Goal: Transaction & Acquisition: Book appointment/travel/reservation

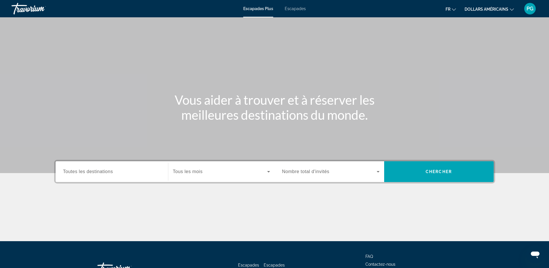
click at [486, 9] on font "dollars américains" at bounding box center [487, 9] width 44 height 5
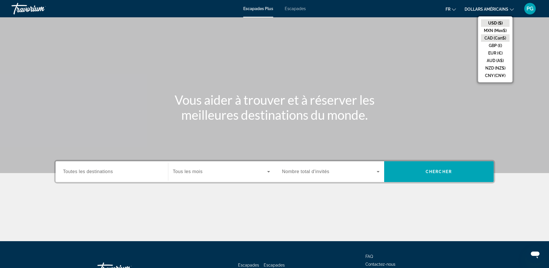
click at [490, 35] on button "CAD (Can$)" at bounding box center [495, 37] width 29 height 7
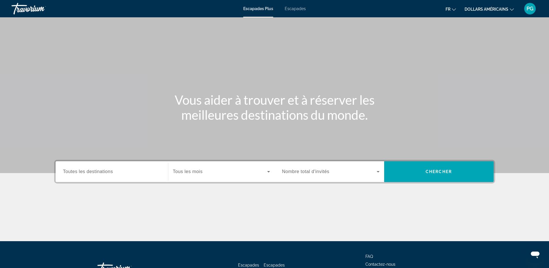
click at [296, 9] on font "Escapades" at bounding box center [295, 8] width 21 height 5
click at [250, 7] on font "Escapades Plus" at bounding box center [258, 8] width 30 height 5
click at [91, 172] on span "Toutes les destinations" at bounding box center [88, 171] width 50 height 5
click at [91, 172] on input "Destination Toutes les destinations" at bounding box center [111, 171] width 97 height 7
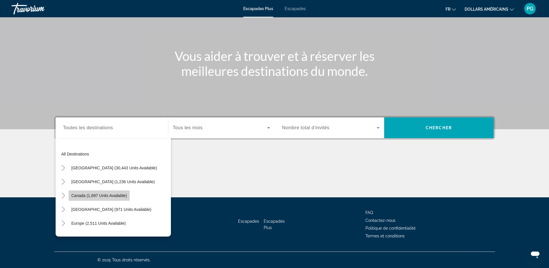
click at [86, 195] on span "Canada (1,697 units available)" at bounding box center [99, 195] width 56 height 5
type input "**********"
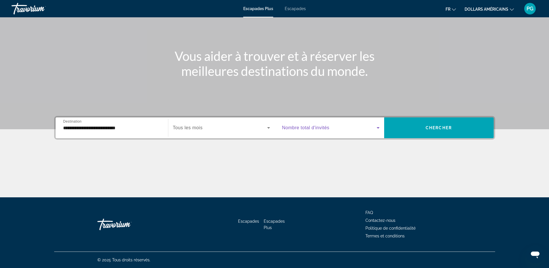
click at [325, 125] on span "Search widget" at bounding box center [329, 127] width 95 height 7
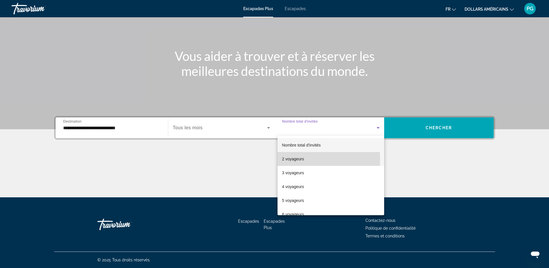
click at [306, 159] on mat-option "2 voyageurs" at bounding box center [331, 159] width 107 height 14
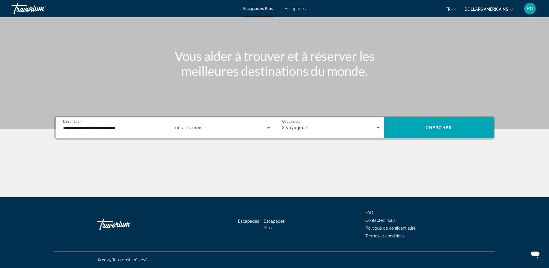
click at [194, 126] on span "Tous les mois" at bounding box center [188, 127] width 30 height 5
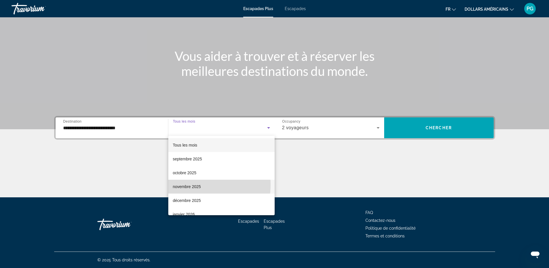
click at [193, 184] on font "novembre 2025" at bounding box center [187, 186] width 28 height 5
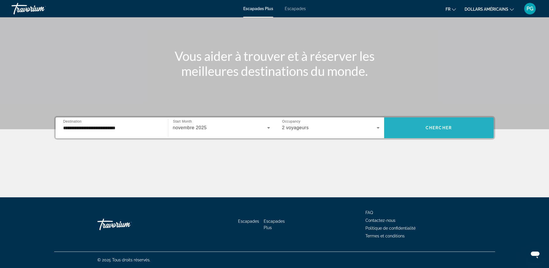
click at [446, 129] on span "Chercher" at bounding box center [439, 127] width 26 height 5
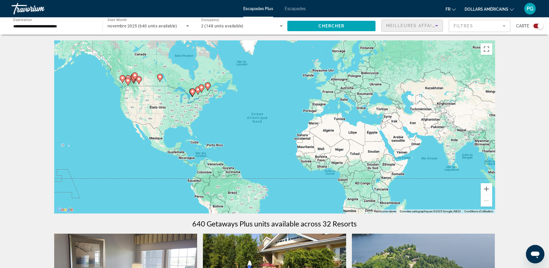
click at [403, 25] on span "Meilleures affaires" at bounding box center [413, 25] width 55 height 5
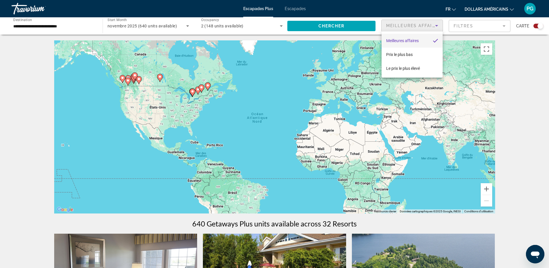
click at [403, 25] on div at bounding box center [274, 134] width 549 height 268
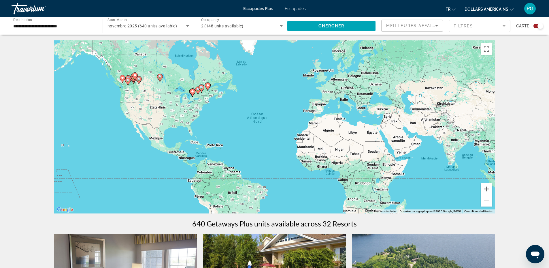
click at [463, 28] on mat-form-field "Filtres" at bounding box center [480, 26] width 62 height 12
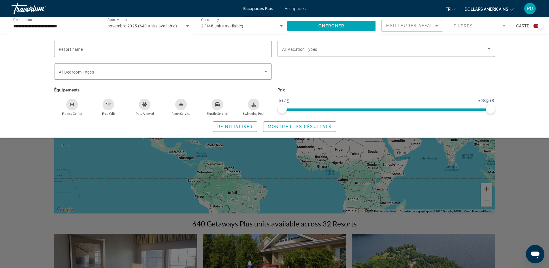
click at [463, 28] on mat-form-field "Filtres" at bounding box center [480, 26] width 62 height 12
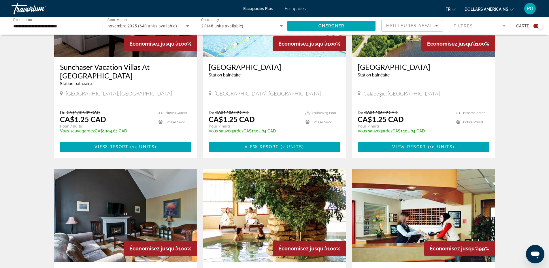
scroll to position [404, 0]
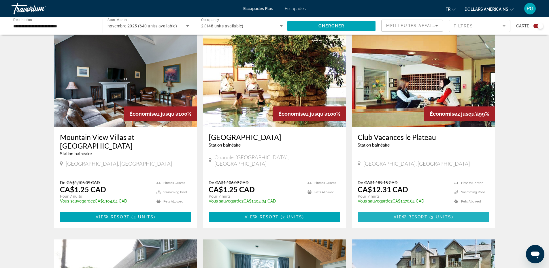
click at [412, 214] on span "View Resort" at bounding box center [411, 216] width 34 height 5
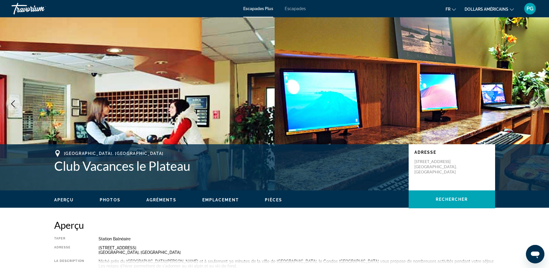
scroll to position [135, 0]
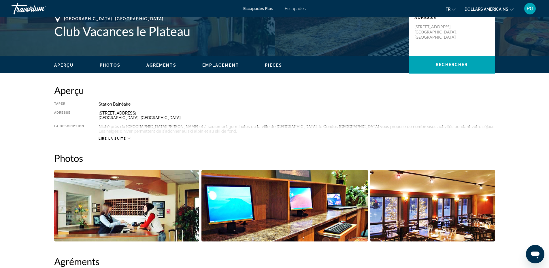
click at [111, 138] on span "Lire la suite" at bounding box center [112, 139] width 27 height 4
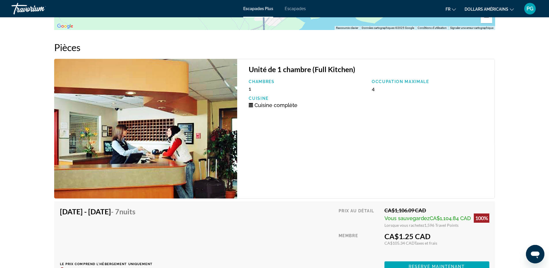
scroll to position [942, 0]
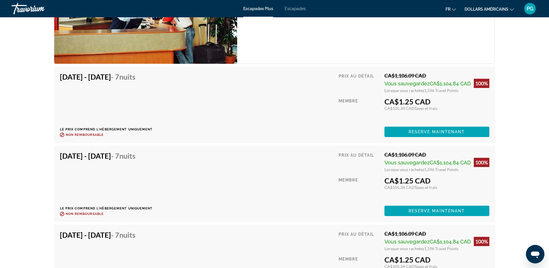
click at [498, 8] on font "dollars américains" at bounding box center [487, 9] width 44 height 5
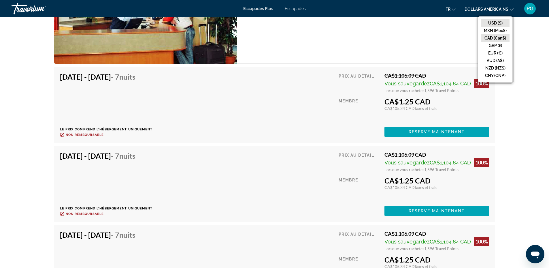
click at [494, 20] on button "USD ($)" at bounding box center [495, 22] width 29 height 7
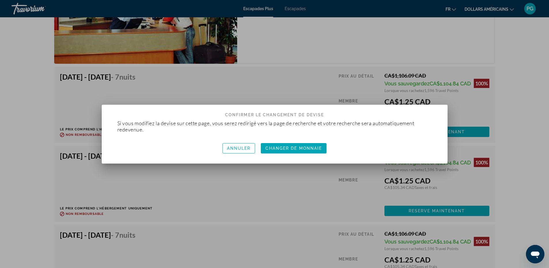
scroll to position [0, 0]
click at [287, 145] on span "button" at bounding box center [293, 148] width 69 height 14
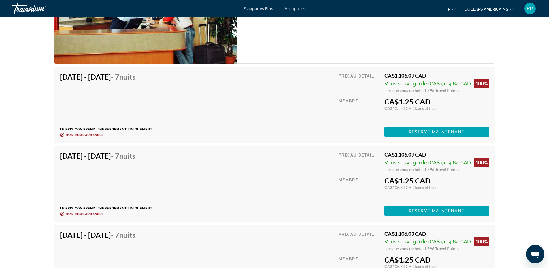
scroll to position [942, 0]
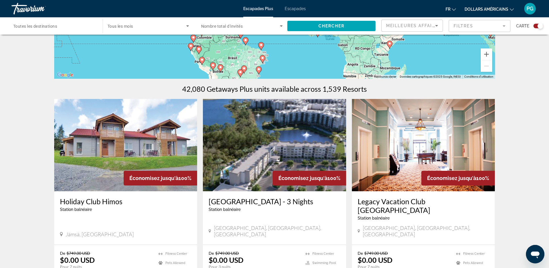
scroll to position [269, 0]
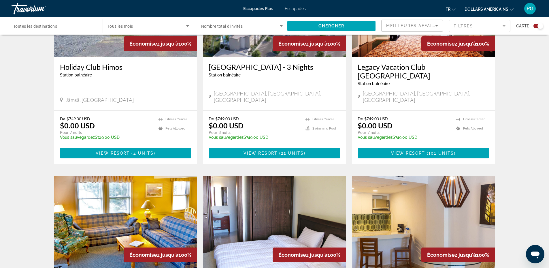
click at [98, 68] on h3 "Holiday Club Himos" at bounding box center [126, 67] width 132 height 9
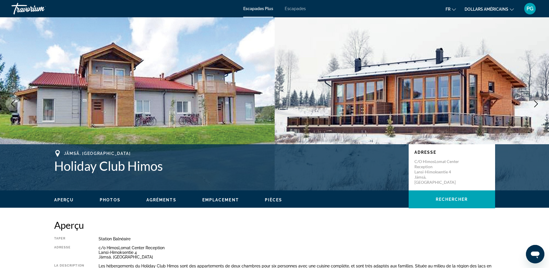
click at [535, 102] on icon "Next image" at bounding box center [536, 103] width 7 height 7
click at [534, 104] on icon "Next image" at bounding box center [536, 103] width 7 height 7
click at [536, 102] on icon "Next image" at bounding box center [536, 103] width 7 height 7
click at [13, 104] on icon "Previous image" at bounding box center [13, 103] width 7 height 7
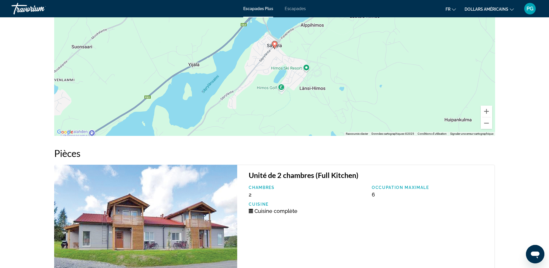
scroll to position [807, 0]
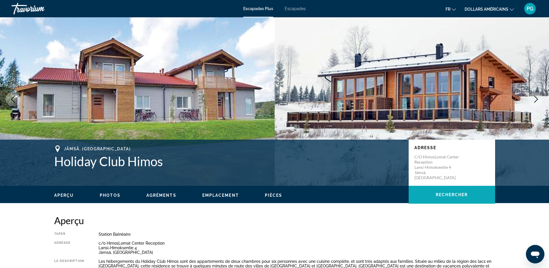
scroll to position [0, 0]
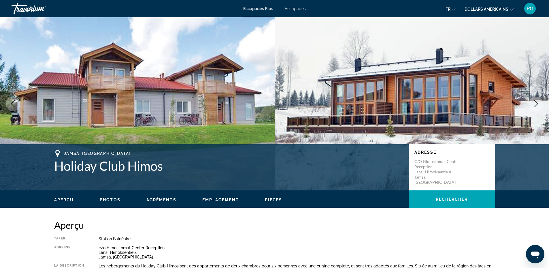
click at [260, 9] on font "Escapades Plus" at bounding box center [258, 8] width 30 height 5
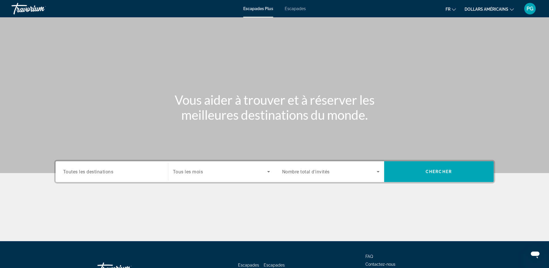
click at [101, 175] on div "Search widget" at bounding box center [111, 171] width 97 height 16
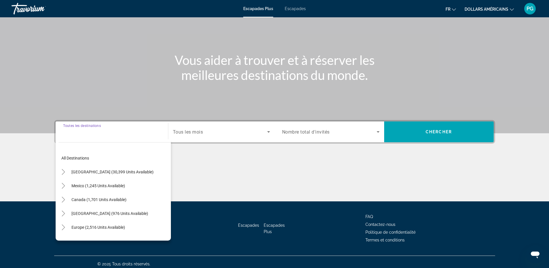
scroll to position [44, 0]
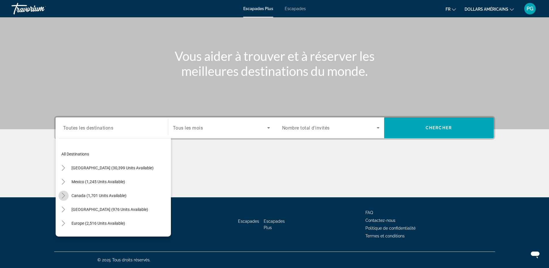
click at [64, 194] on icon "Toggle Canada (1,701 units available)" at bounding box center [64, 196] width 6 height 6
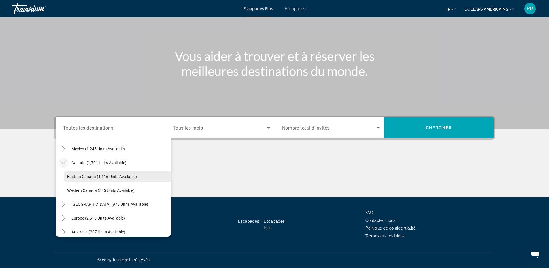
click at [104, 175] on span "Eastern Canada (1,116 units available)" at bounding box center [102, 176] width 70 height 5
type input "**********"
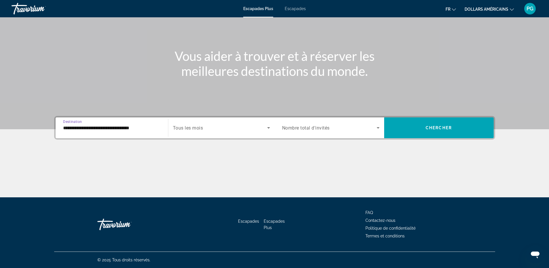
click at [214, 125] on span "Search widget" at bounding box center [220, 127] width 94 height 7
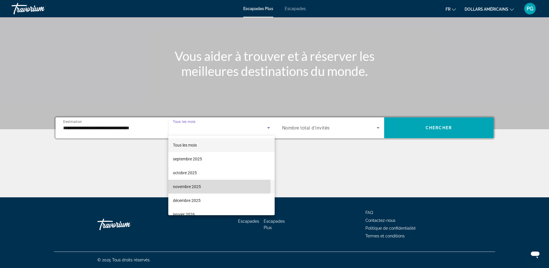
click at [181, 187] on font "novembre 2025" at bounding box center [187, 186] width 28 height 5
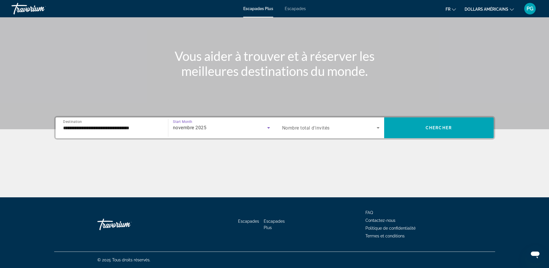
click at [326, 128] on span "Nombre total d'invités" at bounding box center [306, 127] width 48 height 5
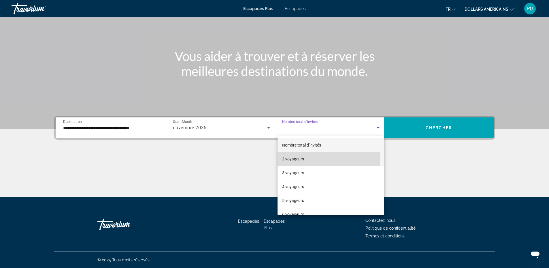
click at [306, 156] on mat-option "2 voyageurs" at bounding box center [331, 159] width 107 height 14
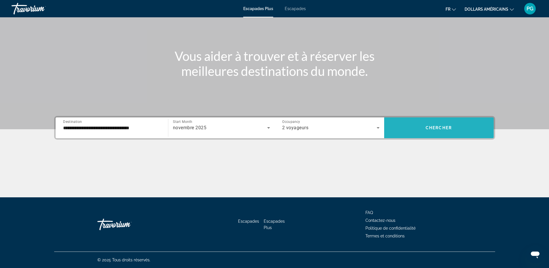
click at [427, 131] on span "Search widget" at bounding box center [439, 128] width 110 height 14
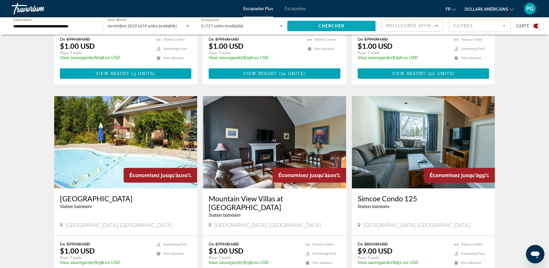
scroll to position [807, 0]
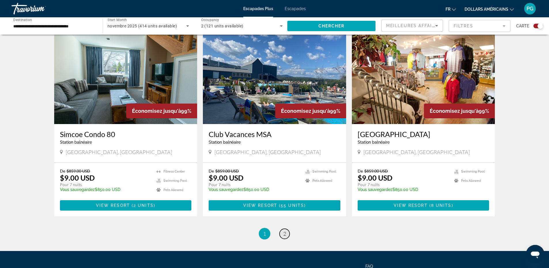
click at [282, 229] on link "page 2" at bounding box center [285, 234] width 10 height 10
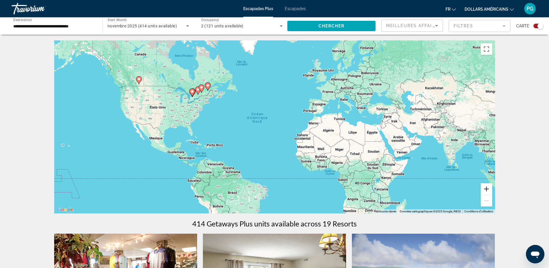
click at [485, 187] on button "Zoom avant" at bounding box center [487, 189] width 12 height 12
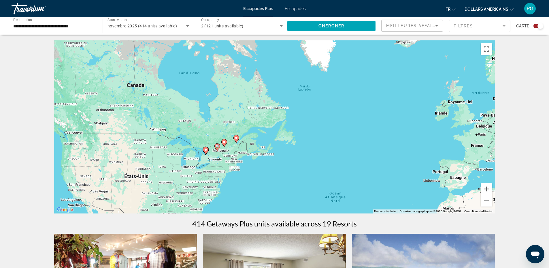
drag, startPoint x: 167, startPoint y: 116, endPoint x: 263, endPoint y: 202, distance: 128.8
click at [263, 202] on div "Pour activer le glissement avec le clavier, appuyez sur Alt+Entrée. Une fois ce…" at bounding box center [274, 126] width 441 height 173
click at [488, 188] on button "Zoom avant" at bounding box center [487, 189] width 12 height 12
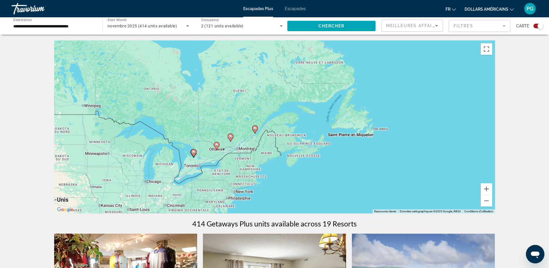
drag, startPoint x: 199, startPoint y: 186, endPoint x: 258, endPoint y: 160, distance: 64.3
click at [258, 160] on div "Pour activer le glissement avec le clavier, appuyez sur Alt+Entrée. Une fois ce…" at bounding box center [274, 126] width 441 height 173
click at [218, 144] on g "Contenu principal" at bounding box center [217, 146] width 6 height 8
click at [216, 143] on icon "Contenu principal" at bounding box center [216, 145] width 5 height 7
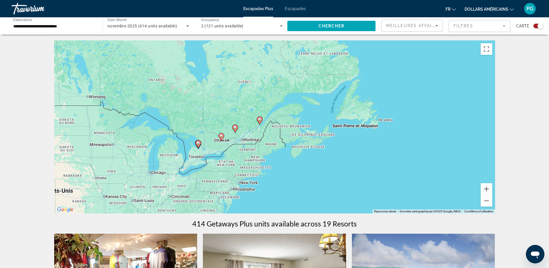
drag, startPoint x: 374, startPoint y: 169, endPoint x: 319, endPoint y: 183, distance: 56.4
click at [319, 183] on div "Pour activer le glissement avec le clavier, appuyez sur Alt+Entrée. Une fois ce…" at bounding box center [274, 126] width 441 height 173
click at [259, 120] on image "Contenu principal" at bounding box center [259, 119] width 3 height 3
type input "**********"
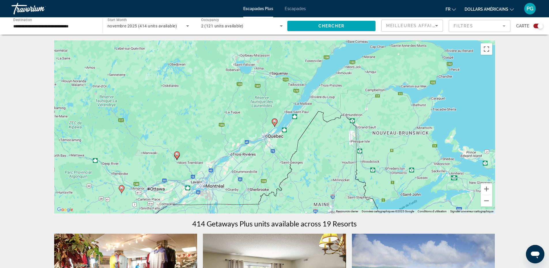
click at [275, 122] on image "Contenu principal" at bounding box center [274, 121] width 3 height 3
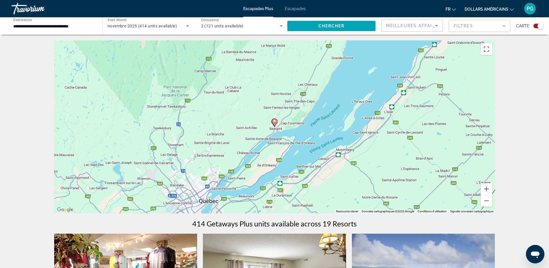
click at [275, 120] on image "Contenu principal" at bounding box center [274, 121] width 3 height 3
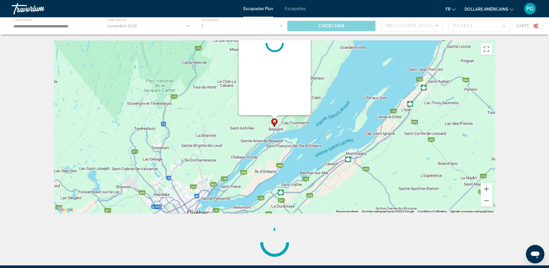
click at [275, 127] on div "Pour naviguer, appuyez sur les touches fléchées. Pour activer le glissement ave…" at bounding box center [495, 127] width 441 height 0
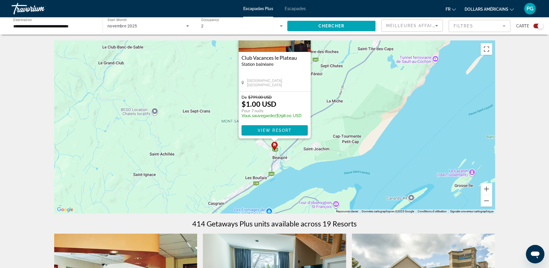
click at [269, 58] on h3 "Club Vacances le Plateau" at bounding box center [275, 58] width 66 height 6
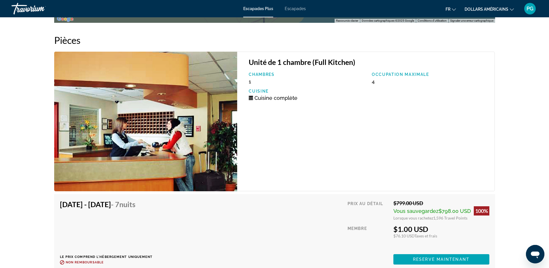
scroll to position [942, 0]
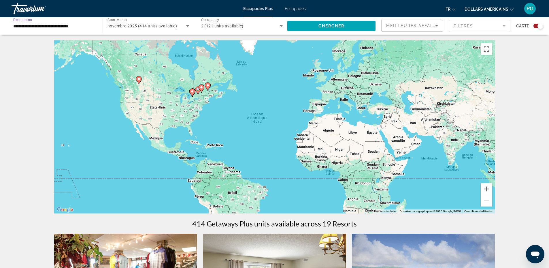
click at [28, 25] on input "**********" at bounding box center [54, 26] width 82 height 7
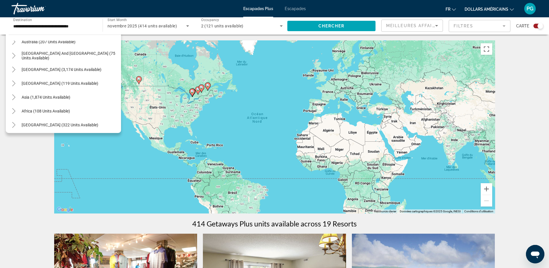
scroll to position [121, 0]
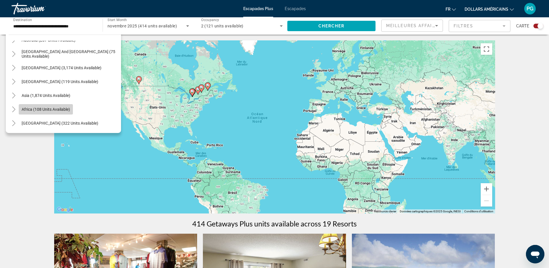
click at [45, 107] on span "Africa (108 units available)" at bounding box center [46, 109] width 48 height 5
type input "**********"
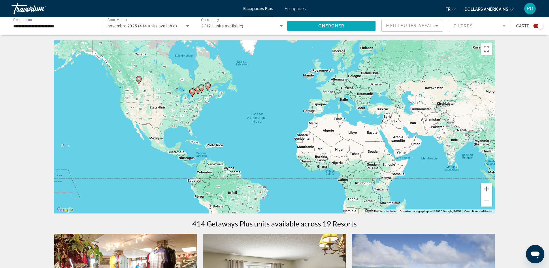
click at [334, 25] on span "Chercher" at bounding box center [332, 26] width 26 height 5
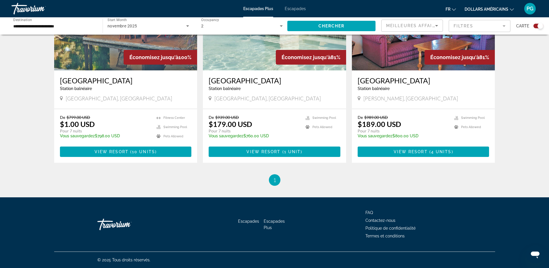
scroll to position [121, 0]
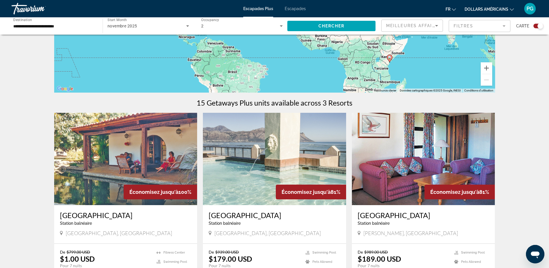
click at [263, 157] on img "Contenu principal" at bounding box center [274, 159] width 143 height 92
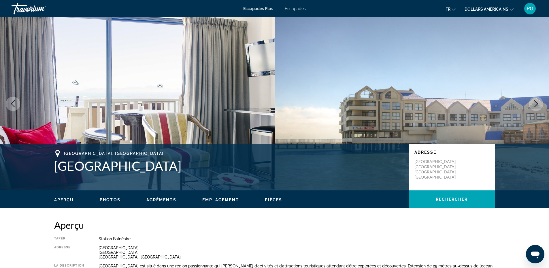
click at [537, 104] on icon "Next image" at bounding box center [536, 103] width 7 height 7
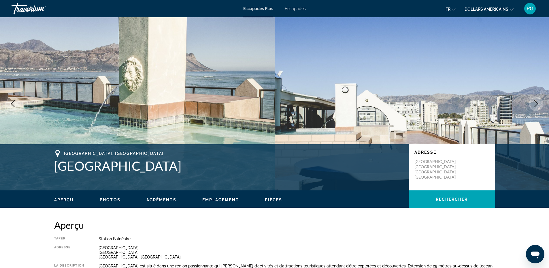
drag, startPoint x: 537, startPoint y: 104, endPoint x: 533, endPoint y: 106, distance: 3.7
click at [533, 106] on icon "Next image" at bounding box center [536, 103] width 7 height 7
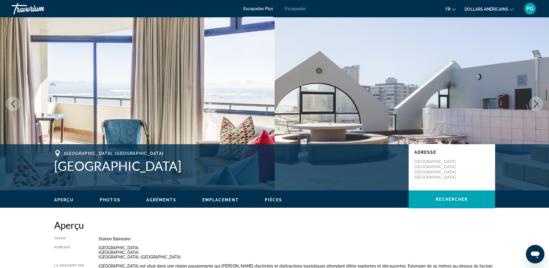
click at [533, 106] on icon "Next image" at bounding box center [536, 103] width 7 height 7
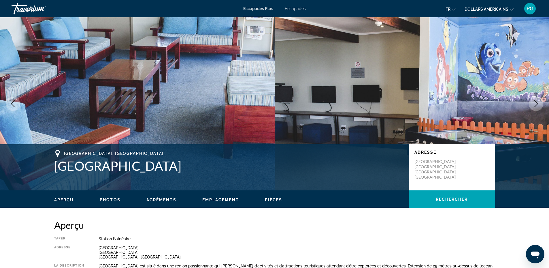
click at [533, 106] on icon "Next image" at bounding box center [536, 103] width 7 height 7
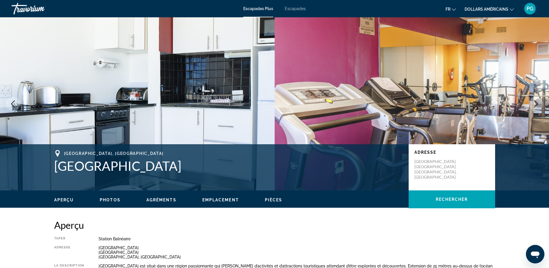
click at [533, 106] on icon "Next image" at bounding box center [536, 103] width 7 height 7
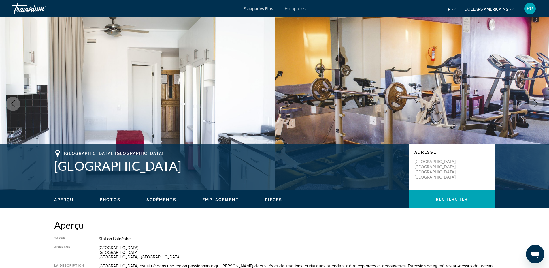
click at [533, 106] on icon "Next image" at bounding box center [536, 103] width 7 height 7
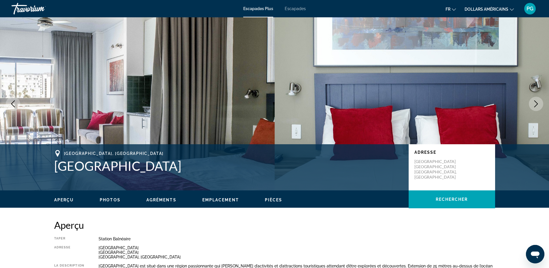
click at [533, 106] on icon "Next image" at bounding box center [536, 103] width 7 height 7
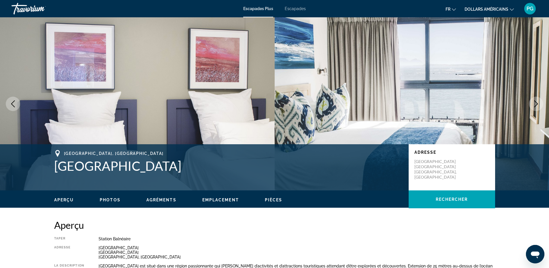
click at [533, 106] on icon "Next image" at bounding box center [536, 103] width 7 height 7
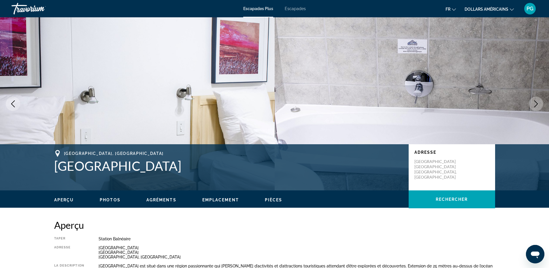
click at [533, 106] on icon "Next image" at bounding box center [536, 103] width 7 height 7
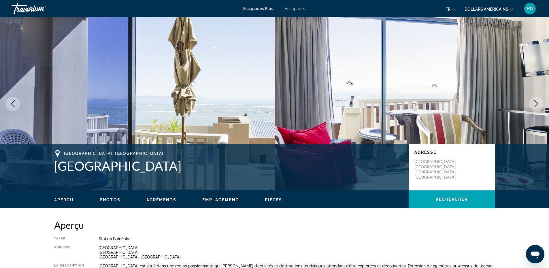
click at [533, 106] on icon "Next image" at bounding box center [536, 103] width 7 height 7
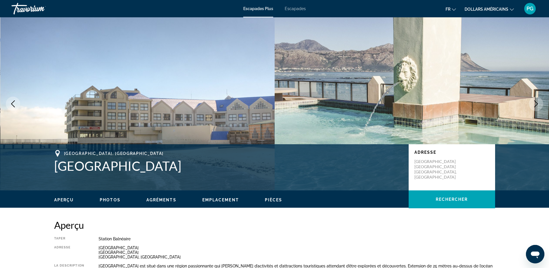
drag, startPoint x: 54, startPoint y: 163, endPoint x: 176, endPoint y: 167, distance: 121.7
click at [176, 167] on h1 "[GEOGRAPHIC_DATA]" at bounding box center [228, 165] width 349 height 15
copy h1 "[GEOGRAPHIC_DATA]"
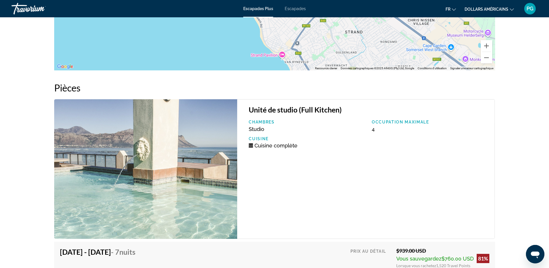
scroll to position [1050, 0]
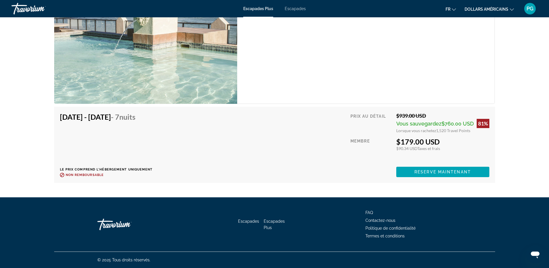
click at [494, 7] on font "dollars américains" at bounding box center [487, 9] width 44 height 5
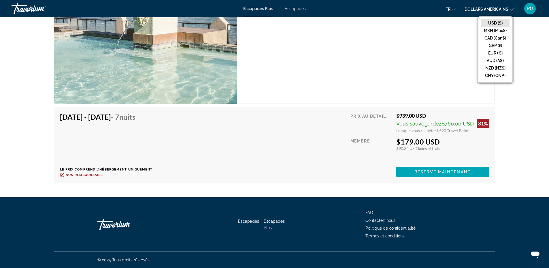
click at [367, 45] on div "Unité de studio (Full Kitchen) Chambres Studio Occupation maximale 4 Cuisine Cu…" at bounding box center [366, 34] width 258 height 140
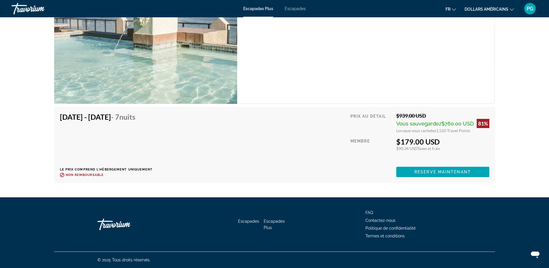
click at [264, 9] on font "Escapades Plus" at bounding box center [258, 8] width 30 height 5
